Goal: Information Seeking & Learning: Learn about a topic

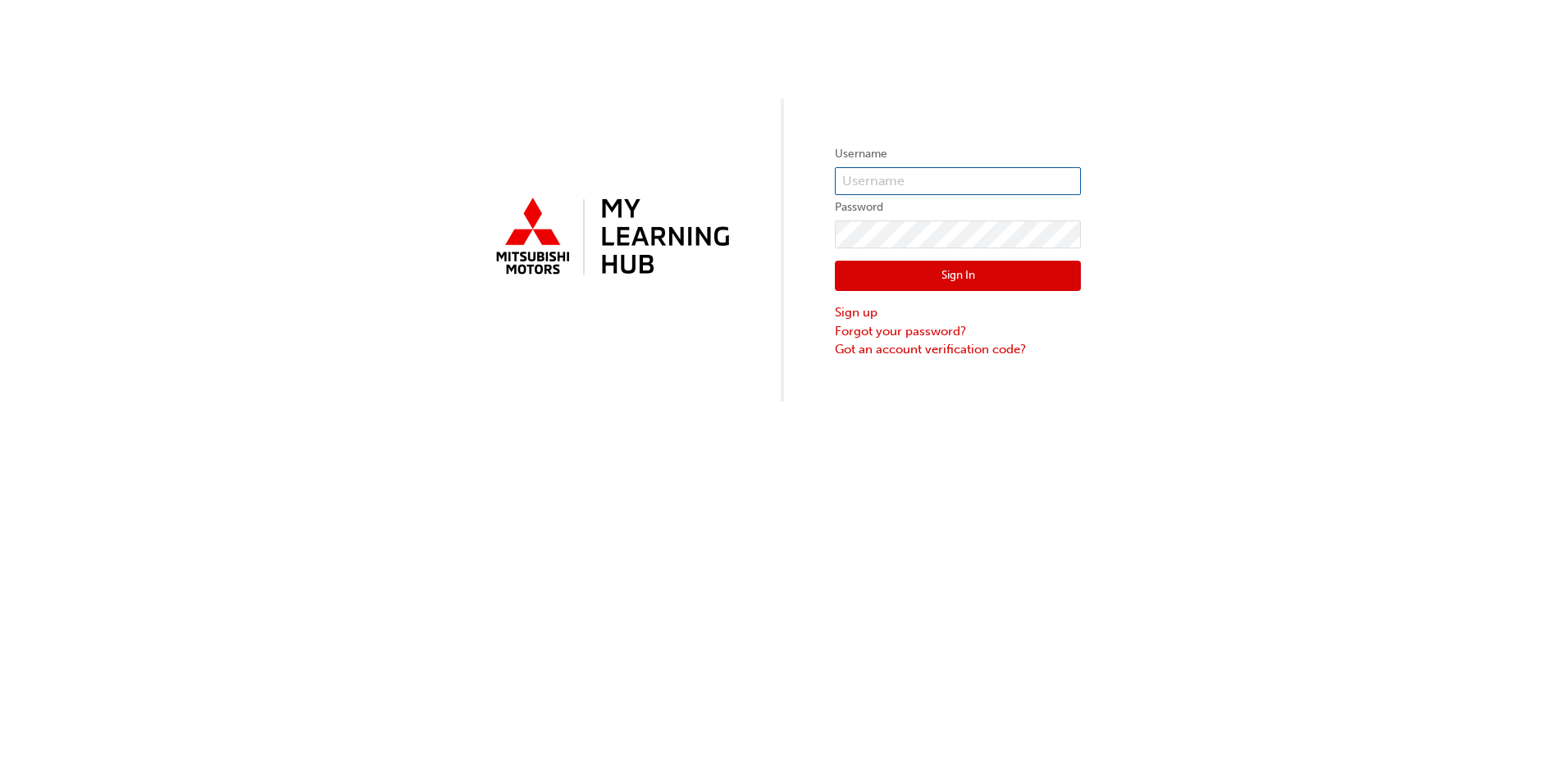
type input "[PERSON_NAME][EMAIL_ADDRESS][DOMAIN_NAME]"
click at [999, 277] on button "Sign In" at bounding box center [958, 276] width 246 height 31
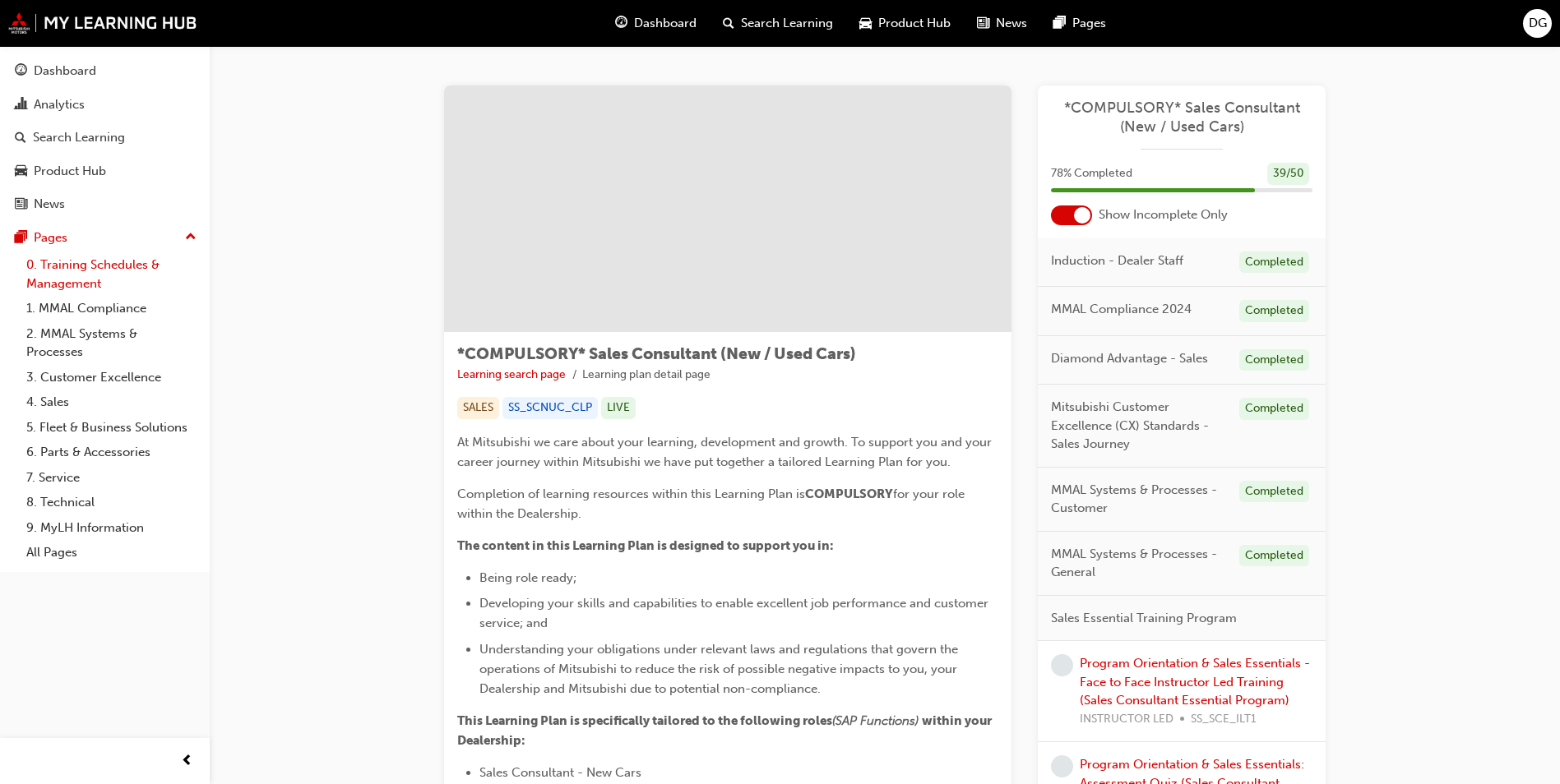
click at [67, 262] on link "0. Training Schedules & Management" at bounding box center [111, 274] width 184 height 43
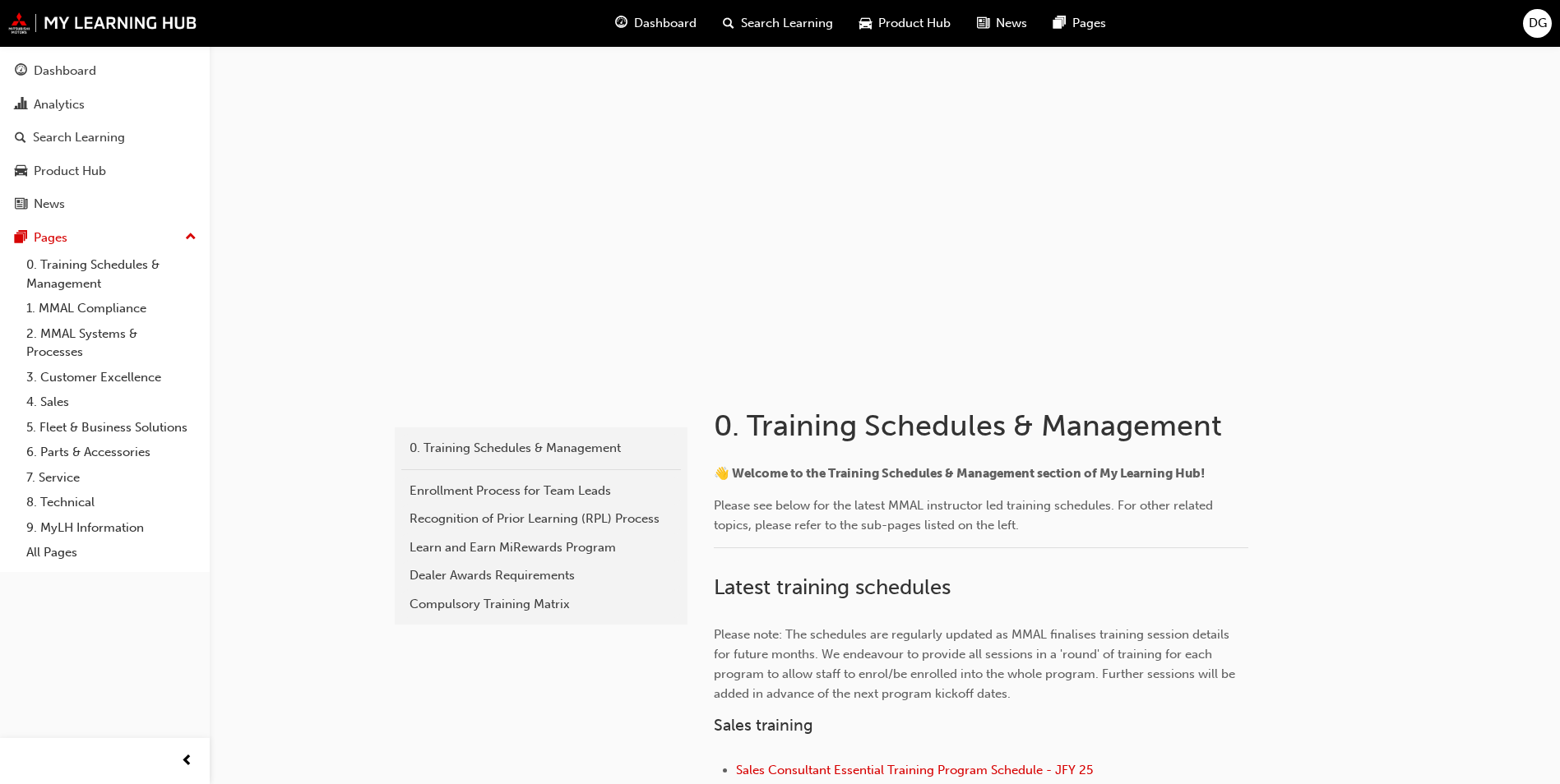
click at [647, 22] on span "Dashboard" at bounding box center [665, 23] width 63 height 19
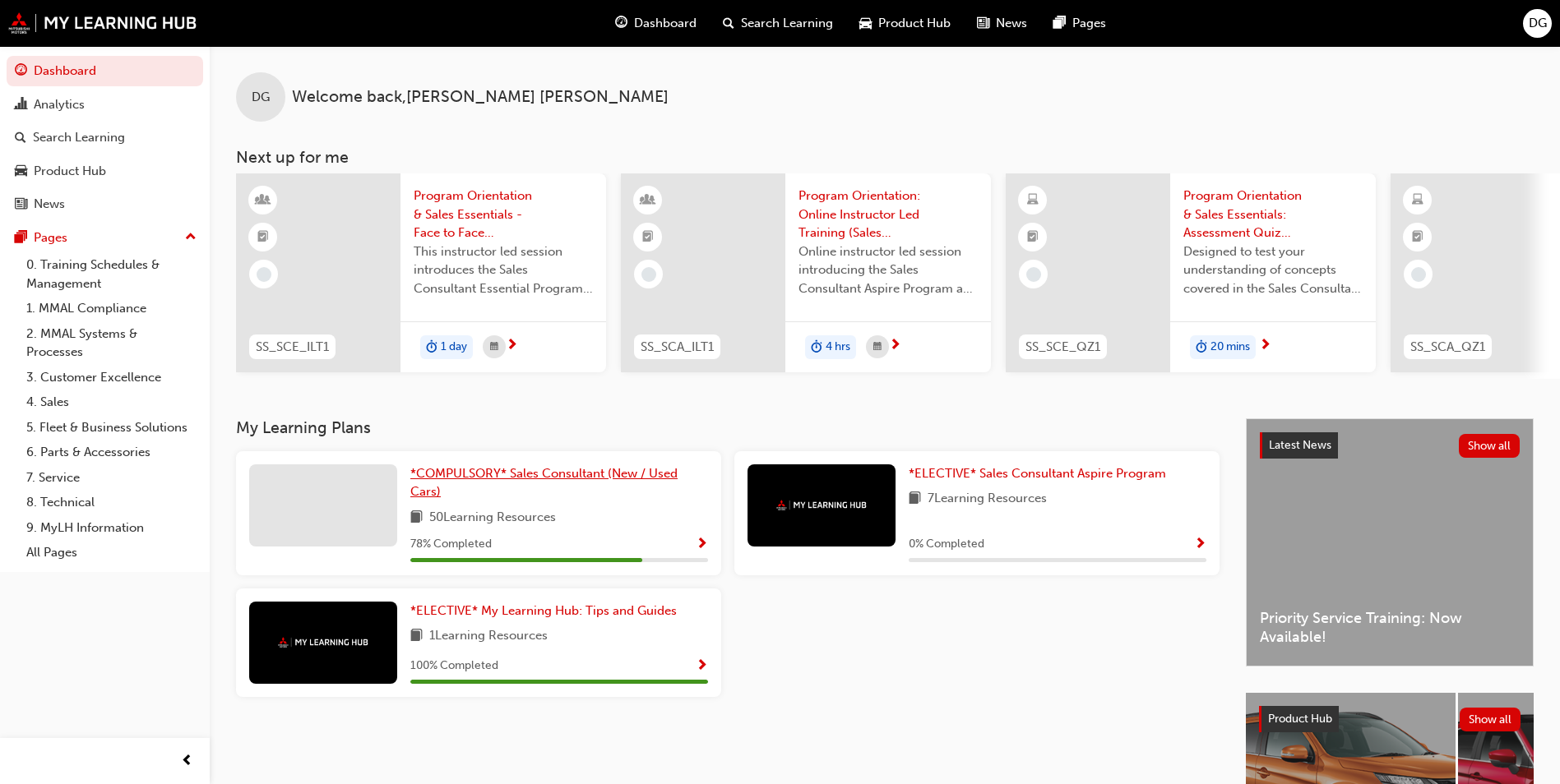
click at [513, 478] on span "*COMPULSORY* Sales Consultant (New / Used Cars)" at bounding box center [544, 483] width 268 height 34
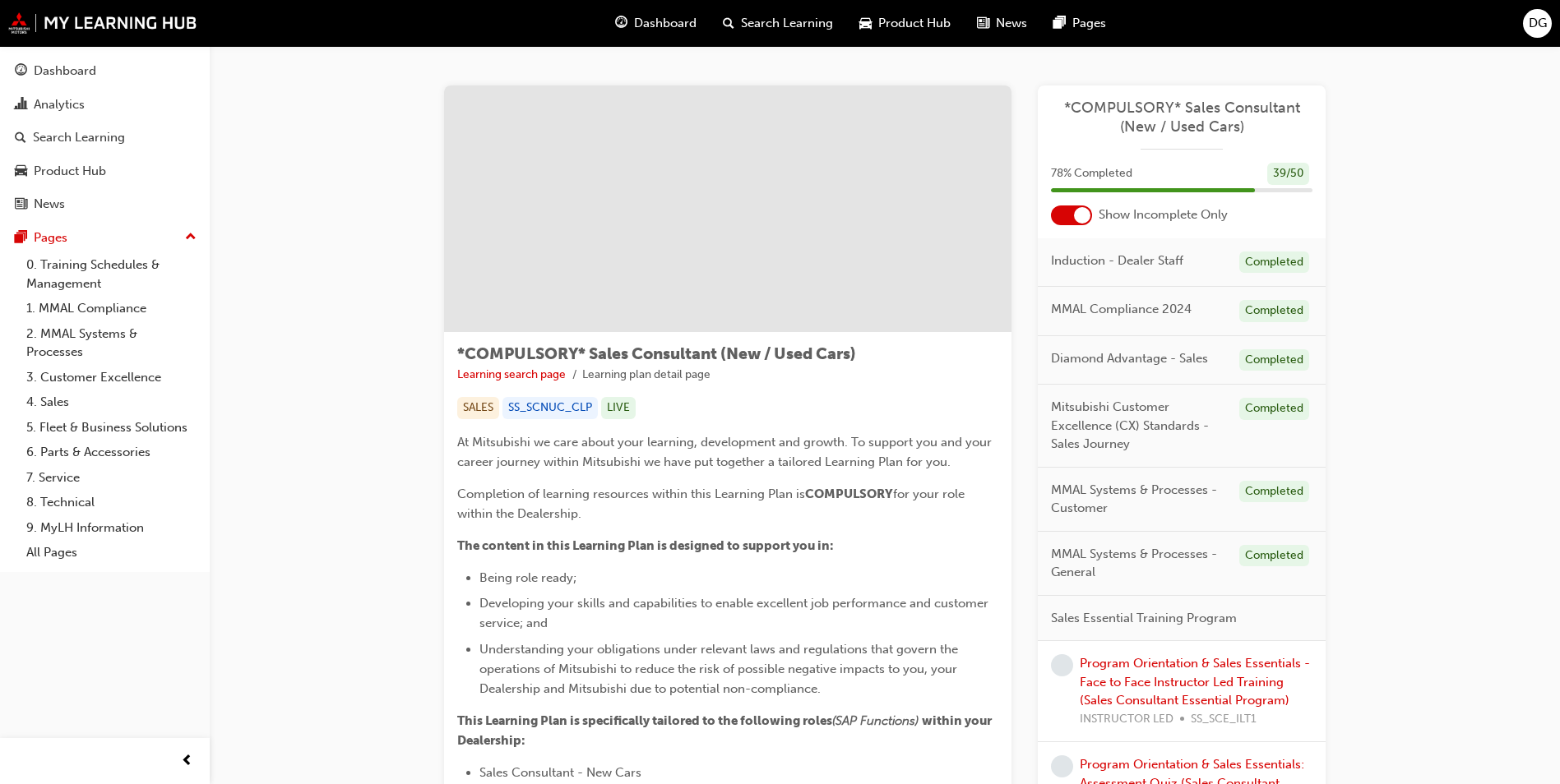
click at [630, 20] on div "Dashboard" at bounding box center [655, 23] width 108 height 34
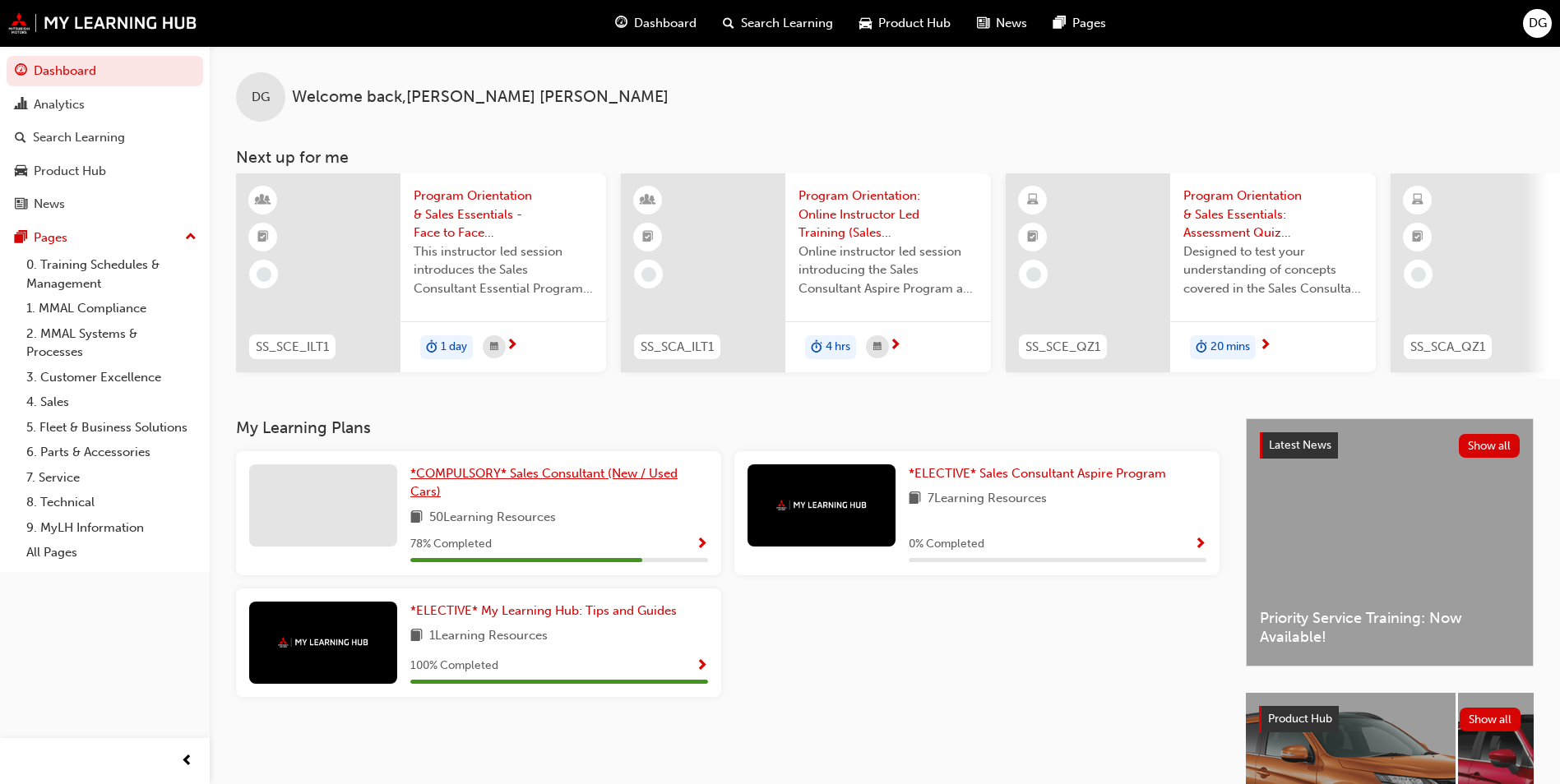
click at [472, 475] on span "*COMPULSORY* Sales Consultant (New / Used Cars)" at bounding box center [544, 483] width 268 height 34
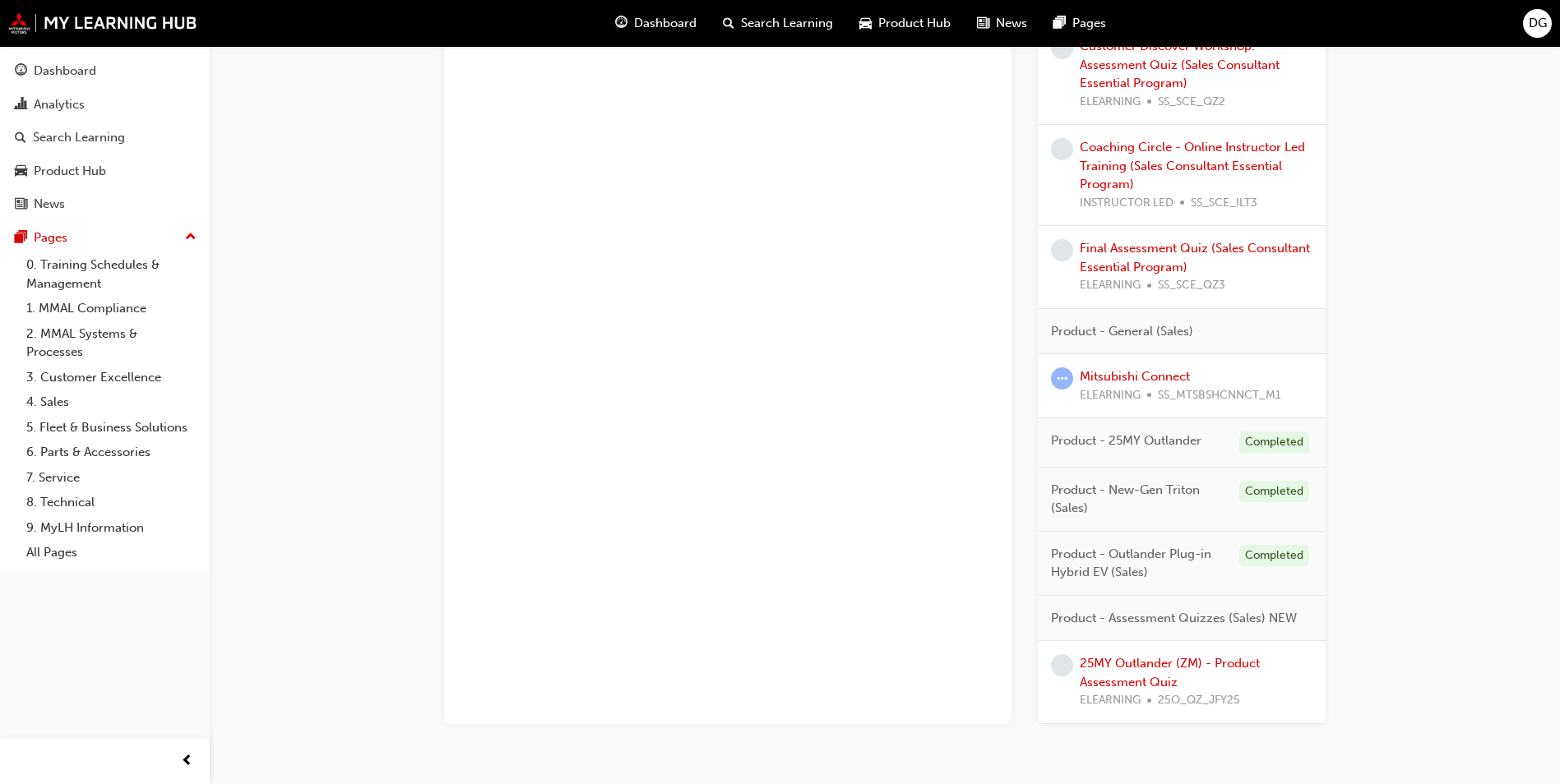
scroll to position [1284, 0]
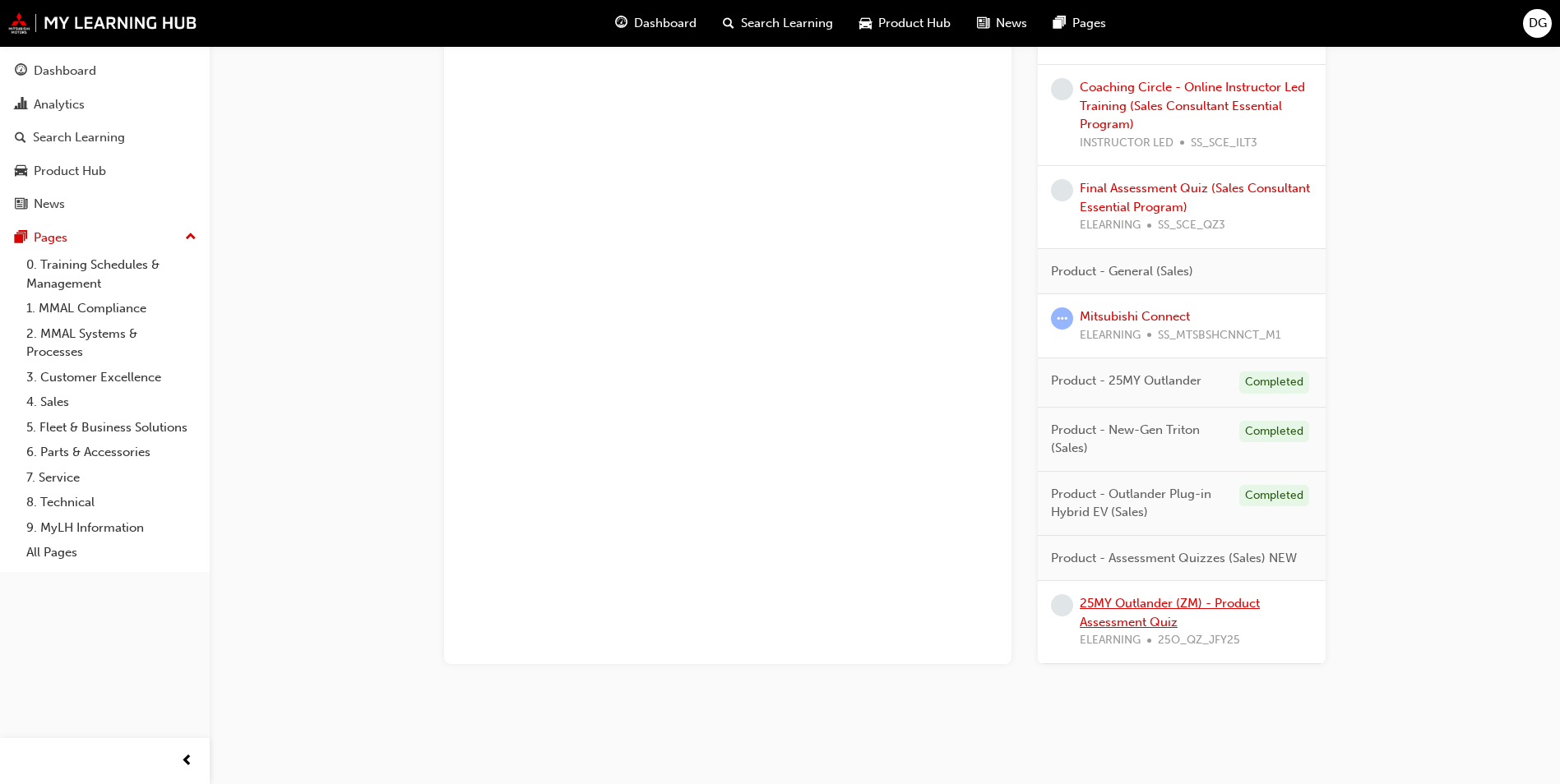
click at [1132, 602] on link "25MY Outlander (ZM) - Product Assessment Quiz" at bounding box center [1170, 613] width 180 height 34
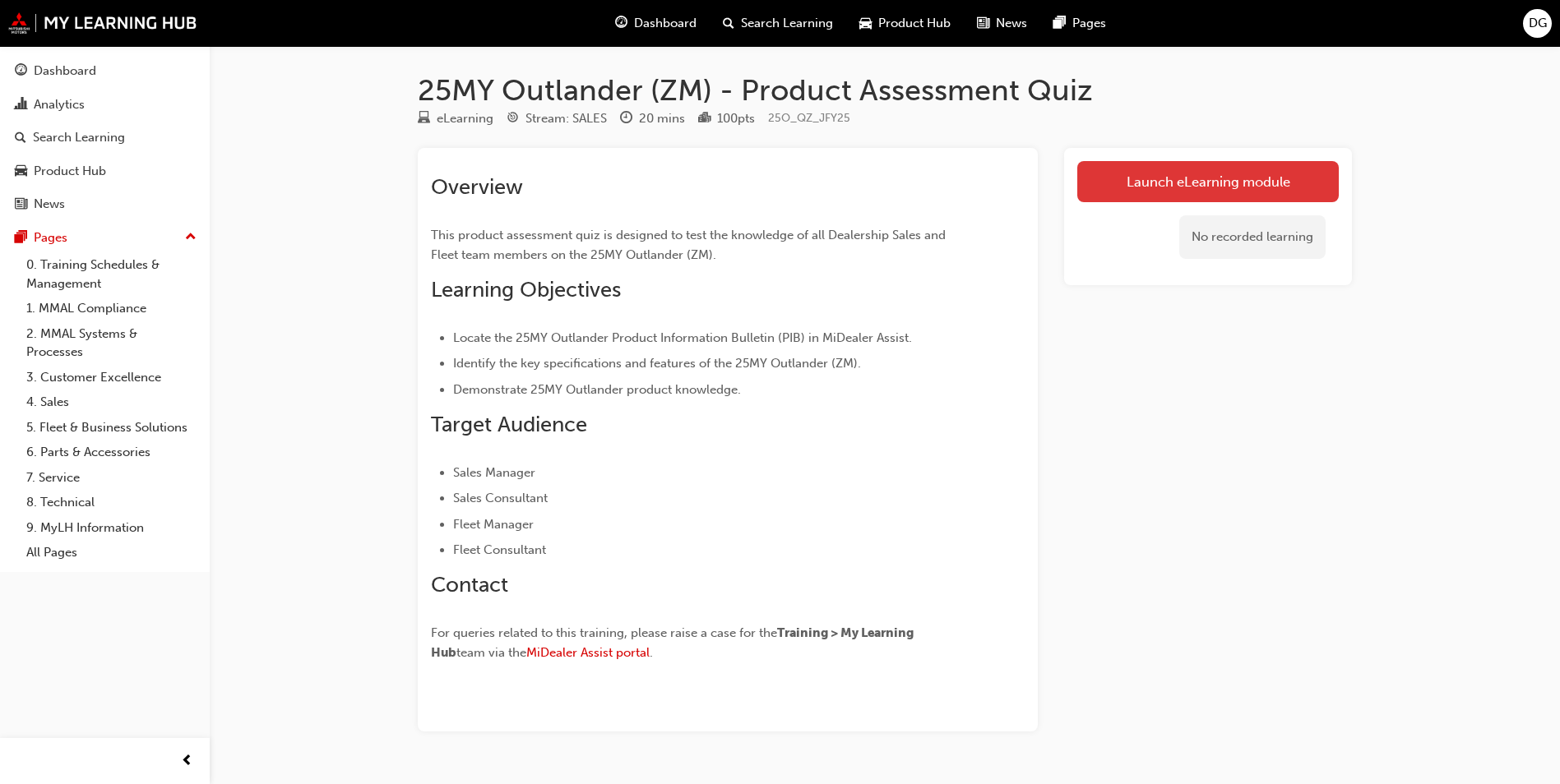
click at [1124, 172] on link "Launch eLearning module" at bounding box center [1208, 181] width 261 height 41
